Goal: Task Accomplishment & Management: Manage account settings

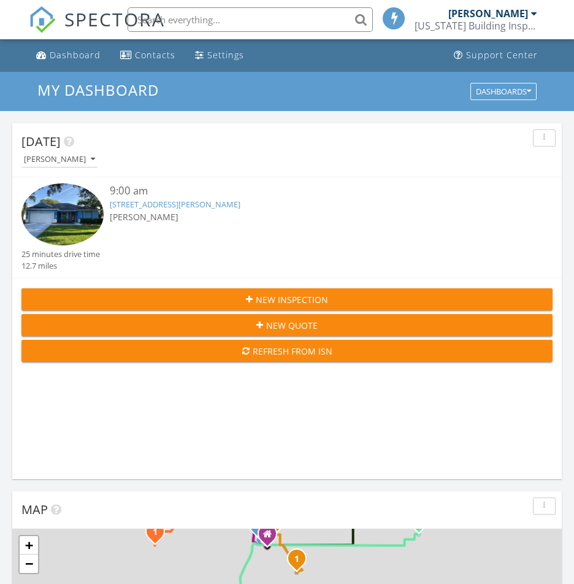
click at [158, 207] on link "[STREET_ADDRESS][PERSON_NAME]" at bounding box center [175, 204] width 131 height 11
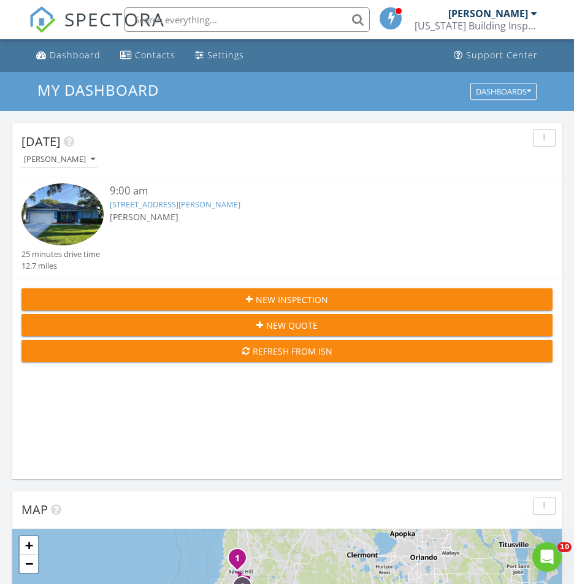
click at [230, 205] on link "3332 Michener Pl, Plant City, FL 33566" at bounding box center [175, 204] width 131 height 11
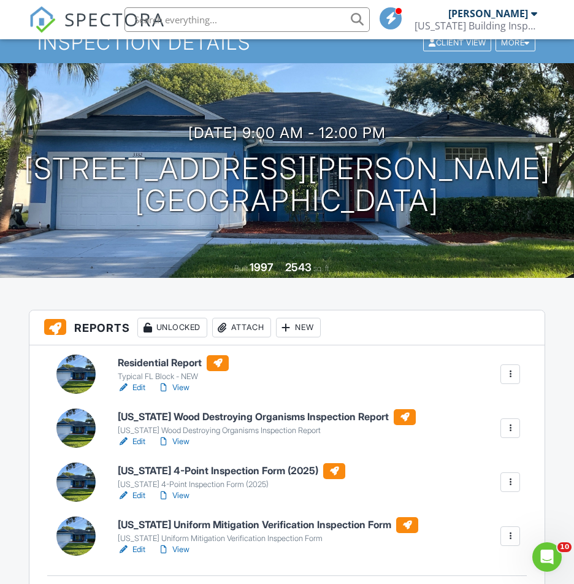
scroll to position [63, 0]
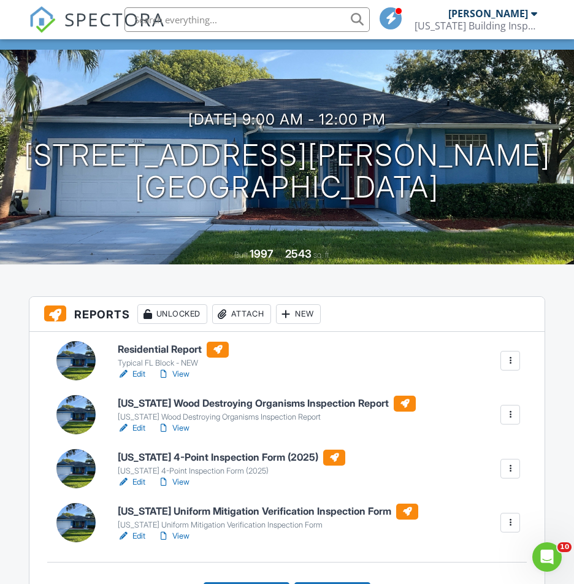
click at [141, 428] on link "Edit" at bounding box center [132, 428] width 28 height 12
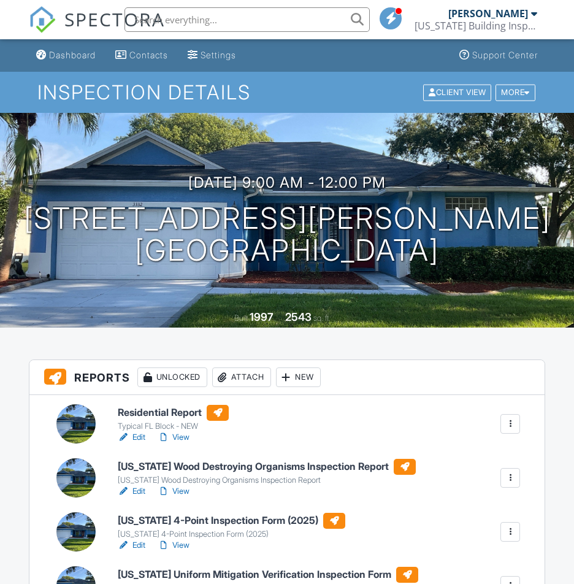
scroll to position [43, 0]
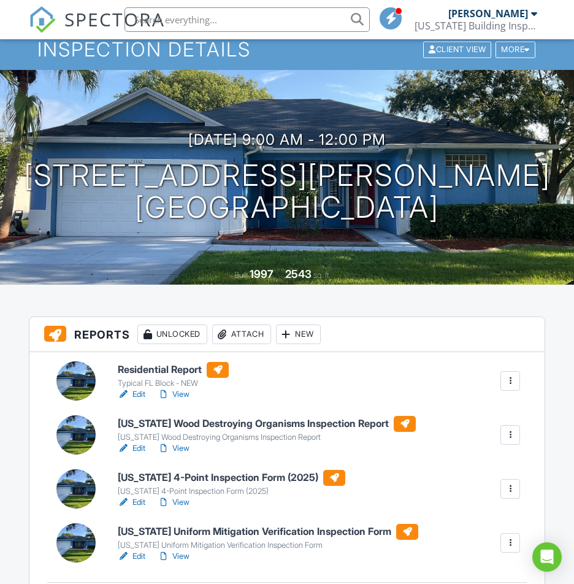
click at [142, 496] on link "Edit" at bounding box center [132, 502] width 28 height 12
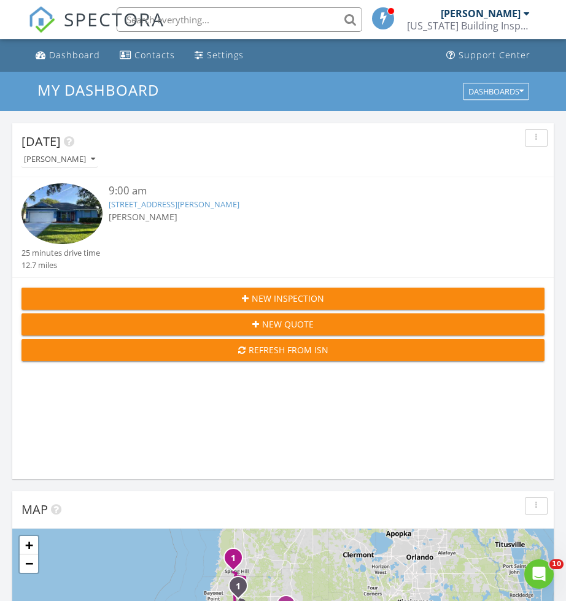
click at [208, 202] on link "[STREET_ADDRESS][PERSON_NAME]" at bounding box center [174, 204] width 131 height 11
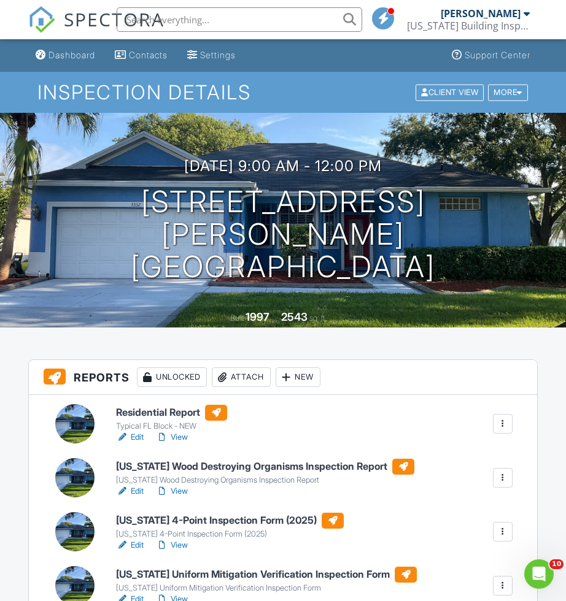
click at [183, 437] on link "View" at bounding box center [172, 437] width 32 height 12
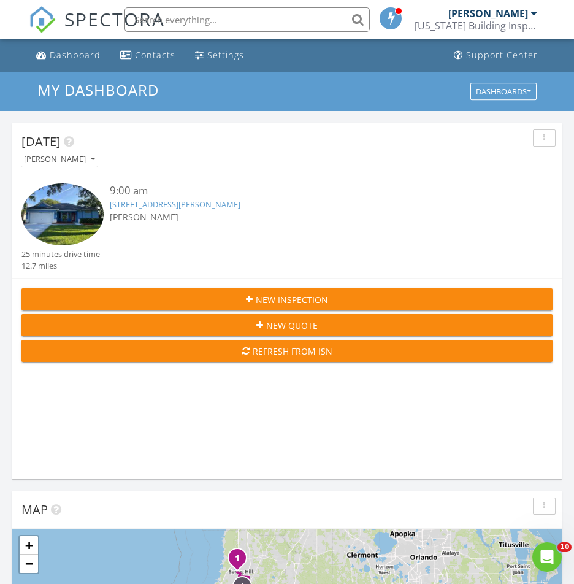
click at [198, 211] on div "[PERSON_NAME]" at bounding box center [309, 216] width 399 height 13
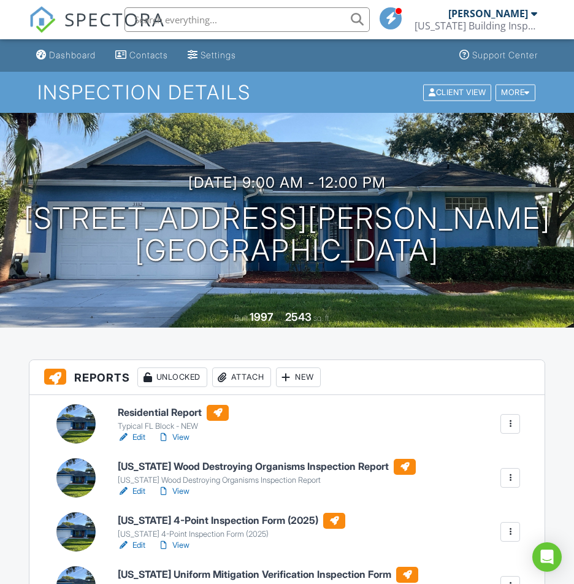
scroll to position [66, 0]
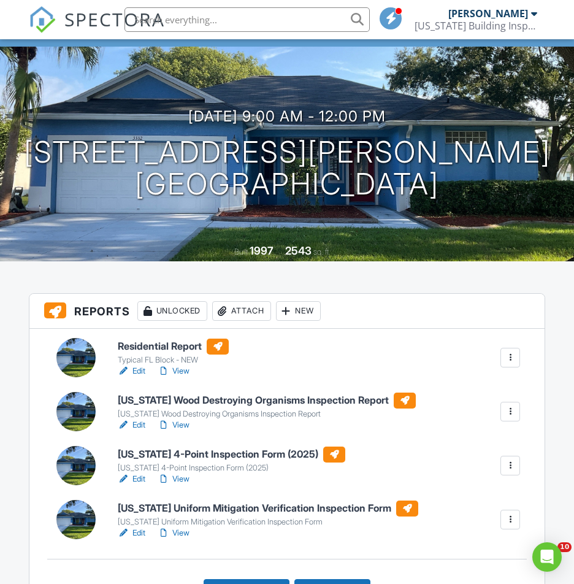
click at [188, 477] on link "View" at bounding box center [174, 479] width 32 height 12
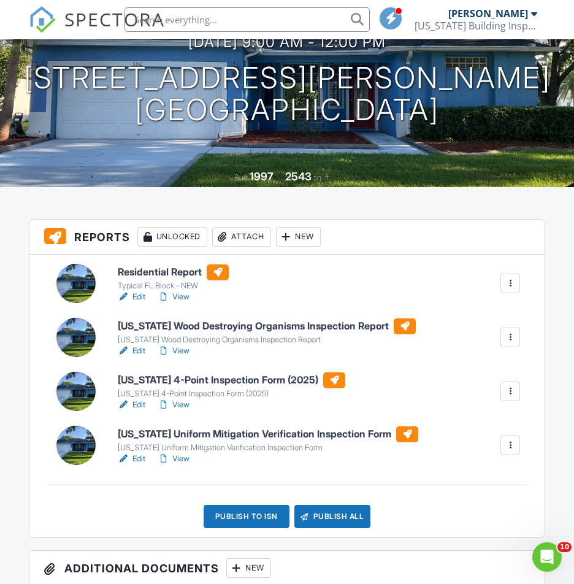
scroll to position [193, 0]
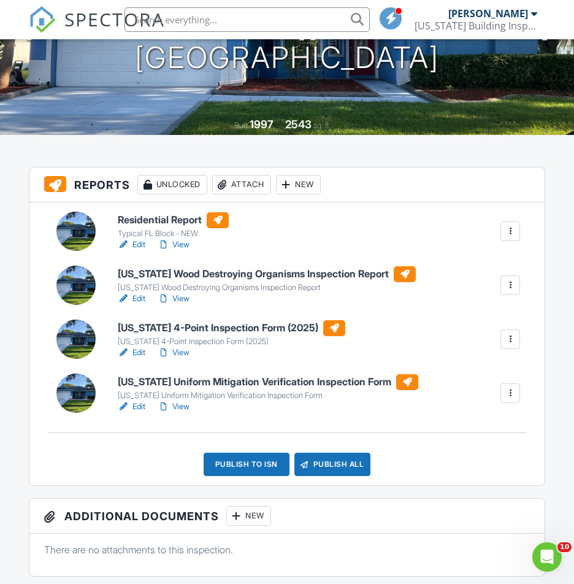
click at [142, 351] on link "Edit" at bounding box center [132, 353] width 28 height 12
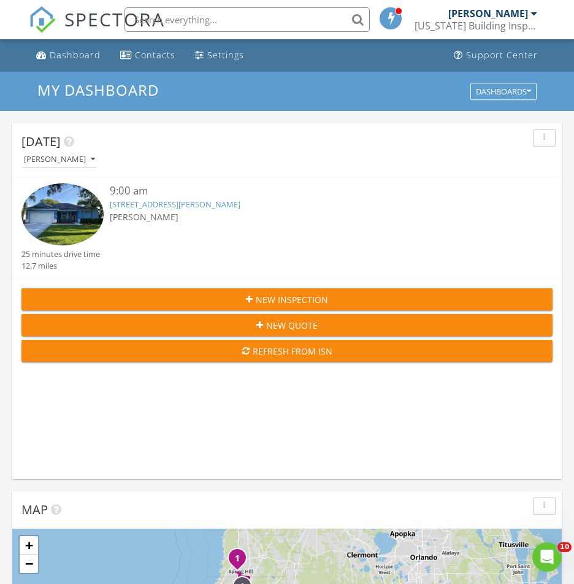
click at [236, 208] on link "[STREET_ADDRESS][PERSON_NAME]" at bounding box center [175, 204] width 131 height 11
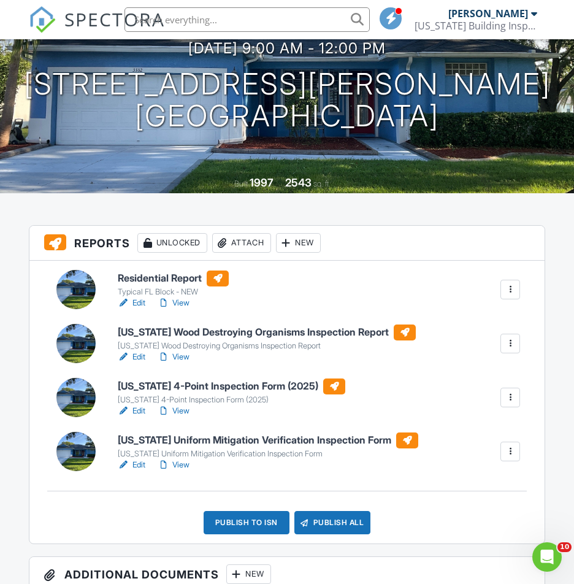
click at [133, 465] on link "Edit" at bounding box center [132, 465] width 28 height 12
